Goal: Obtain resource: Download file/media

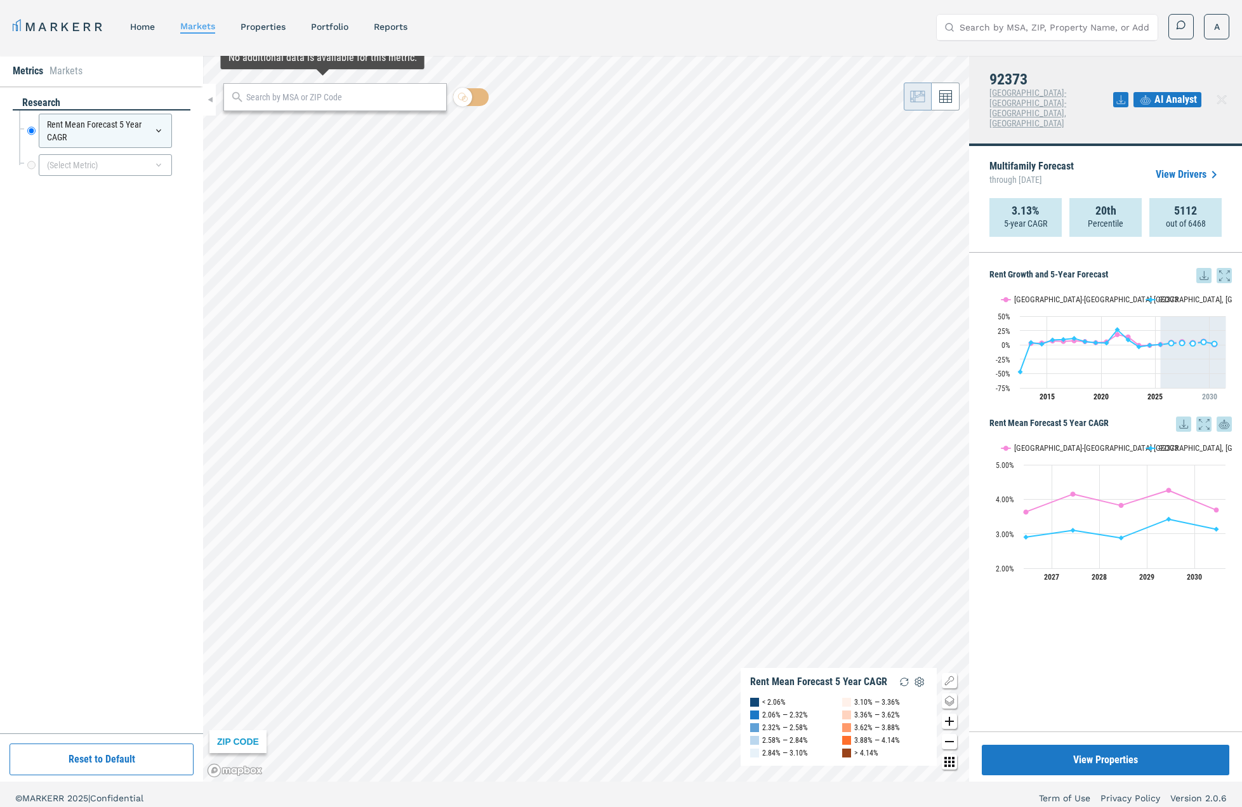
click at [314, 100] on input "text" at bounding box center [343, 97] width 194 height 13
click at [302, 97] on input "text" at bounding box center [343, 97] width 194 height 13
type input "91601"
click at [307, 126] on div "[GEOGRAPHIC_DATA], [US_STATE]" at bounding box center [334, 120] width 223 height 13
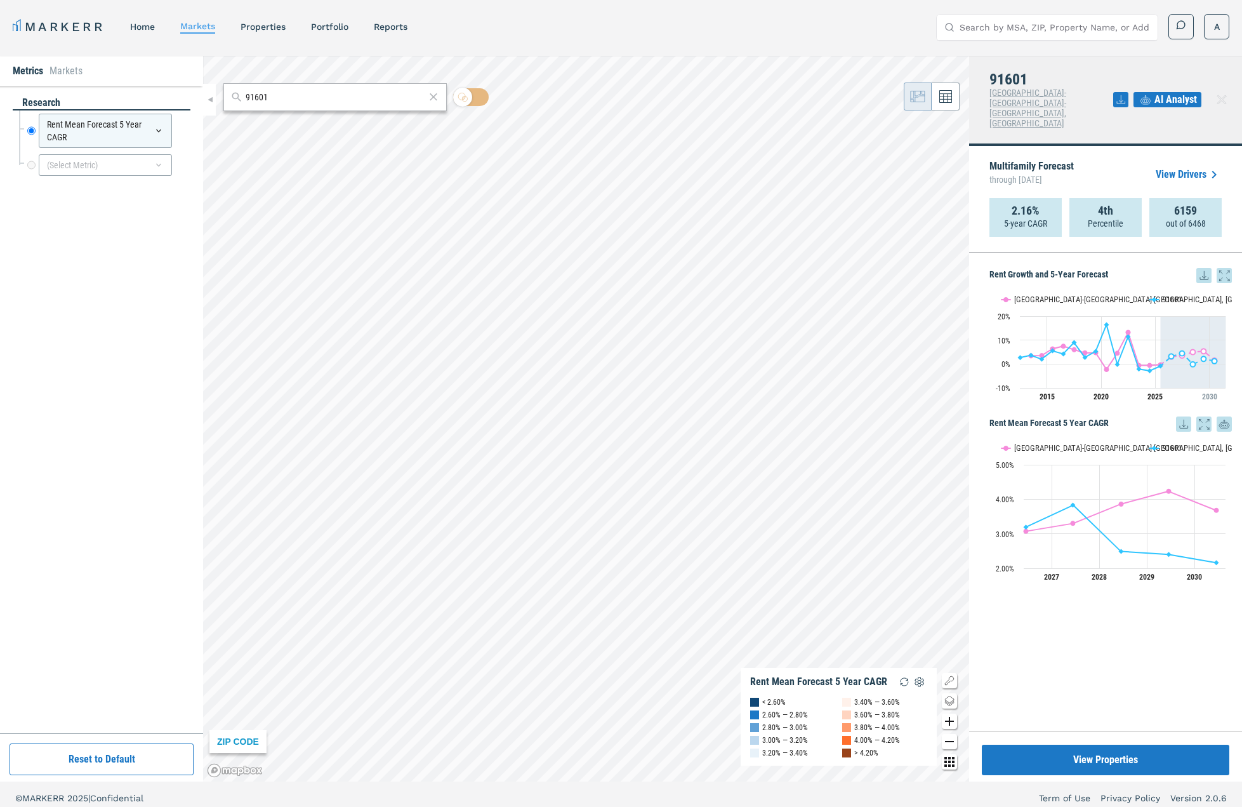
click at [1204, 271] on icon at bounding box center [1204, 275] width 8 height 8
click at [1164, 333] on div "Download as XLS" at bounding box center [1157, 337] width 73 height 13
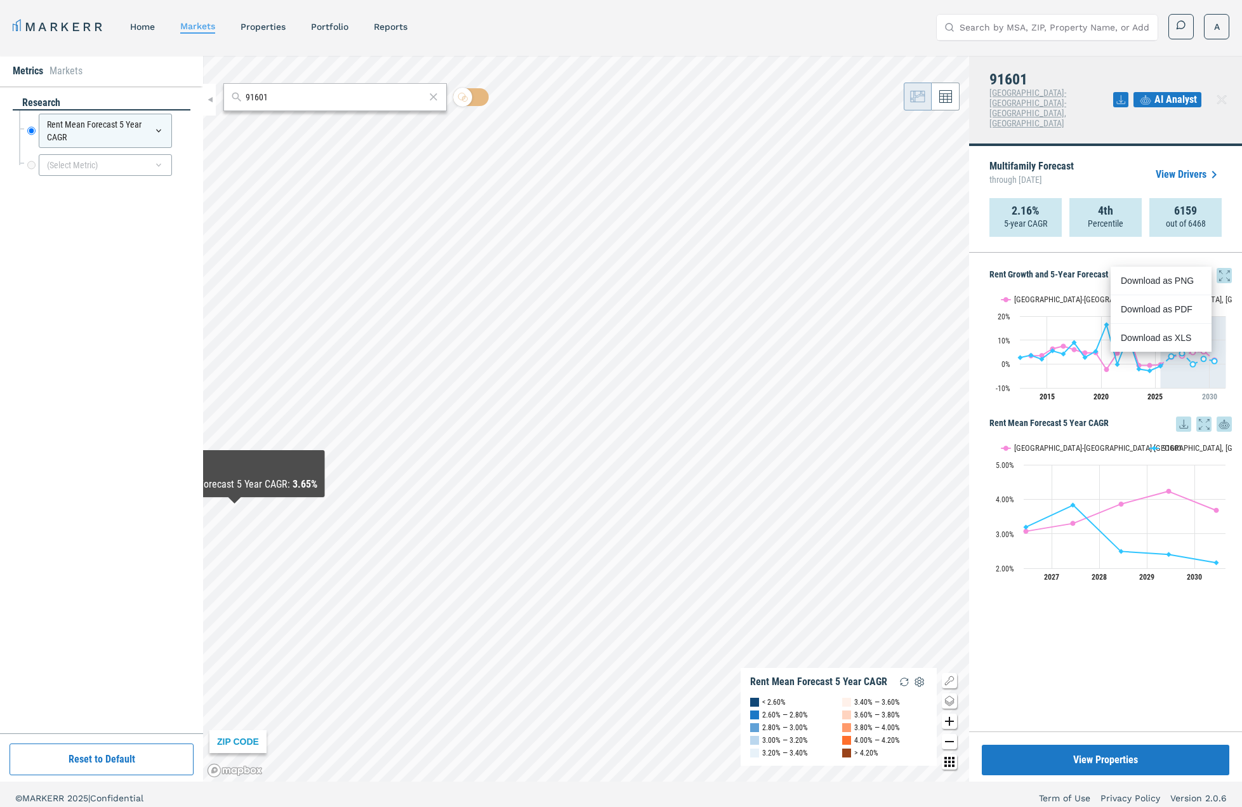
click at [54, 484] on div "research Rent Mean Forecast 5 Year CAGR Rent Mean Forecast 5 Year CAGR (Select …" at bounding box center [102, 410] width 178 height 628
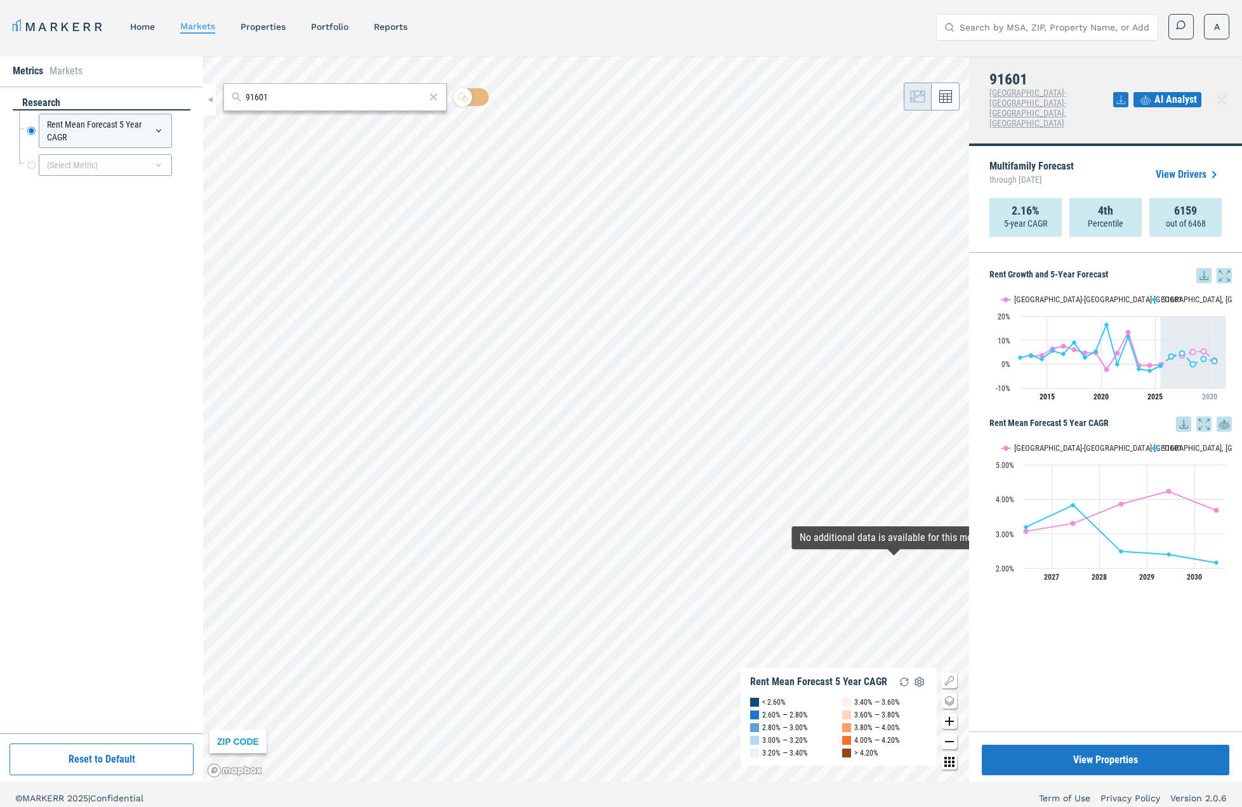
click at [1101, 676] on div "Rent Growth and 5-Year Forecast Rent Growth and 5-Year Forecast Line chart with…" at bounding box center [1105, 492] width 273 height 479
click at [1101, 621] on div "Rent Growth and 5-Year Forecast Rent Growth and 5-Year Forecast Line chart with…" at bounding box center [1105, 492] width 273 height 479
drag, startPoint x: 1154, startPoint y: 667, endPoint x: 1160, endPoint y: 663, distance: 7.2
click at [1154, 667] on div "Rent Growth and 5-Year Forecast Rent Growth and 5-Year Forecast Line chart with…" at bounding box center [1105, 492] width 273 height 479
click at [115, 496] on div "research Rent Mean Forecast 5 Year CAGR Rent Mean Forecast 5 Year CAGR (Select …" at bounding box center [102, 410] width 178 height 628
